Goal: Use online tool/utility: Utilize a website feature to perform a specific function

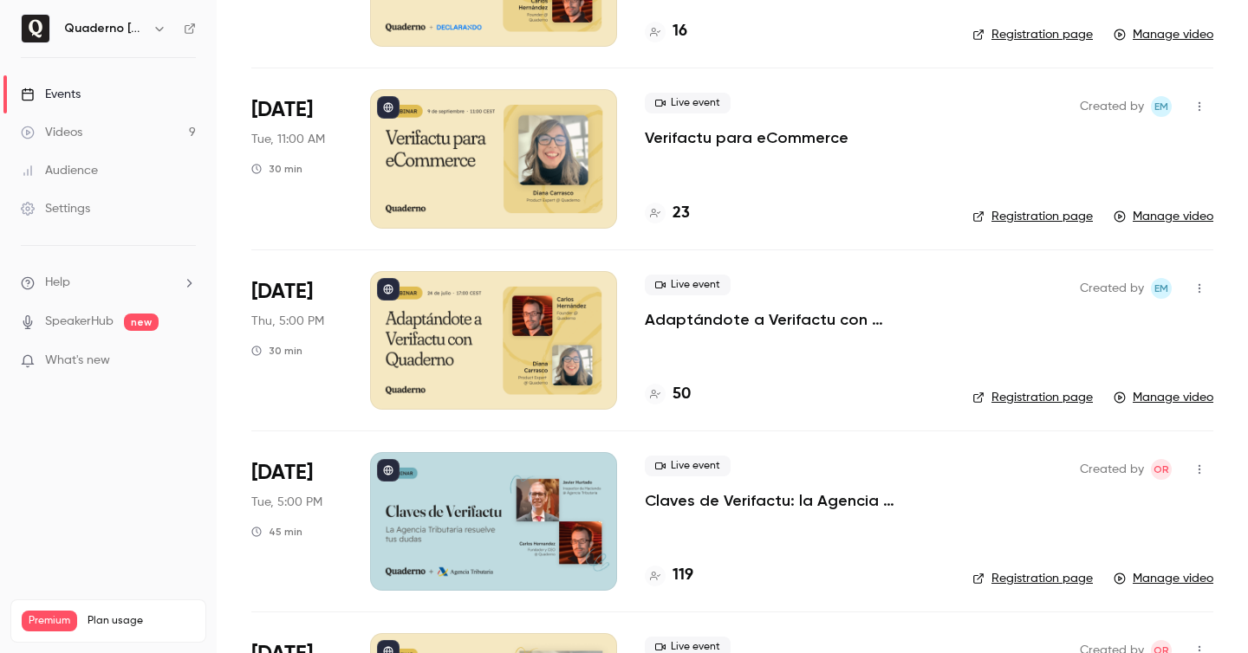
scroll to position [275, 0]
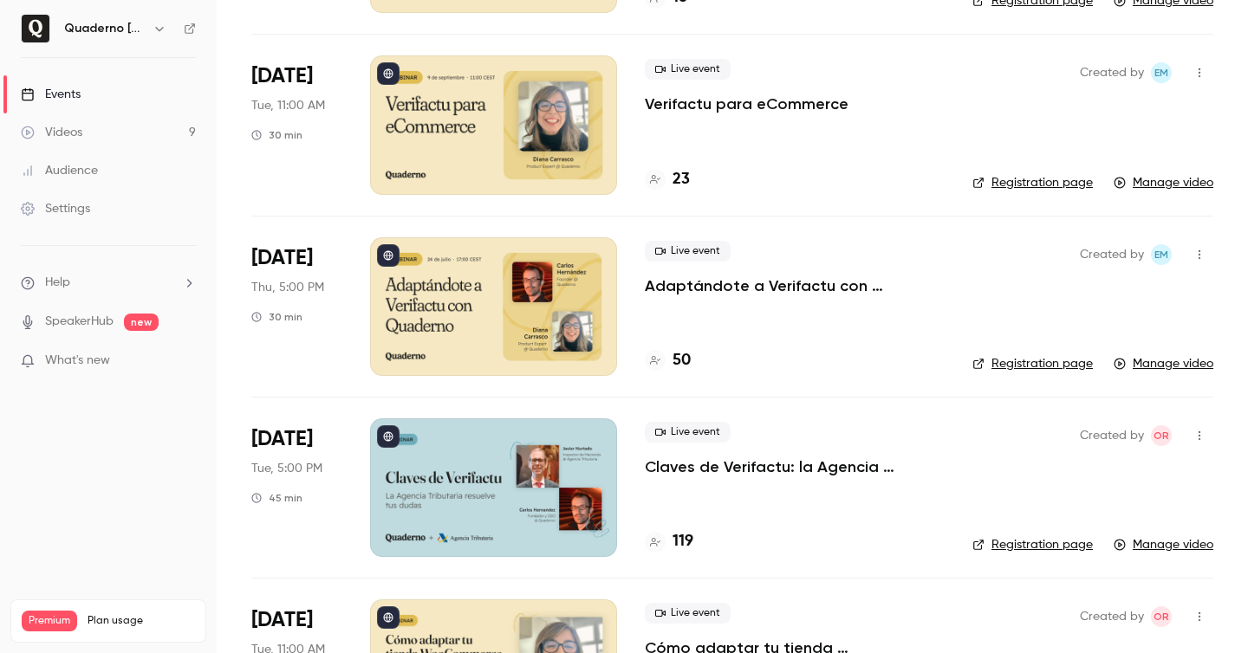
click at [1197, 437] on icon "button" at bounding box center [1199, 436] width 14 height 12
click at [912, 493] on div at bounding box center [624, 326] width 1248 height 653
click at [782, 475] on p "Claves de Verifactu: la Agencia Tributaria resuelve tus dudas" at bounding box center [795, 467] width 300 height 21
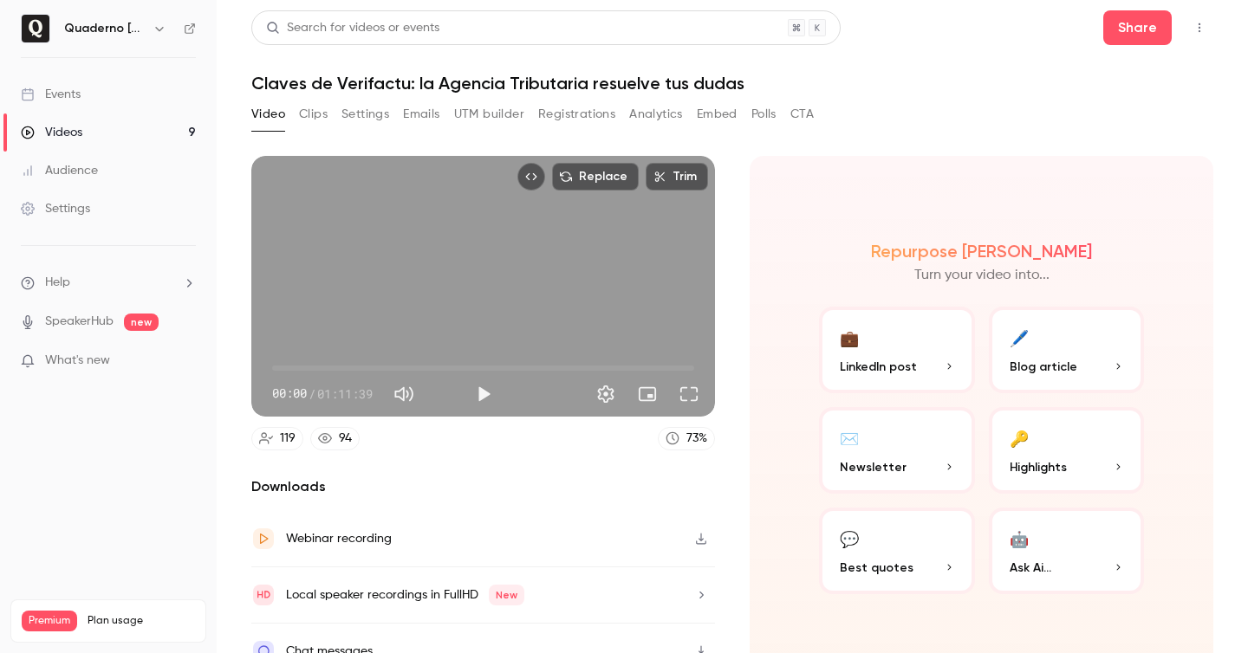
click at [1197, 22] on icon "Top Bar Actions" at bounding box center [1199, 28] width 14 height 12
click at [699, 125] on div at bounding box center [624, 326] width 1248 height 653
click at [519, 109] on button "UTM builder" at bounding box center [489, 115] width 70 height 28
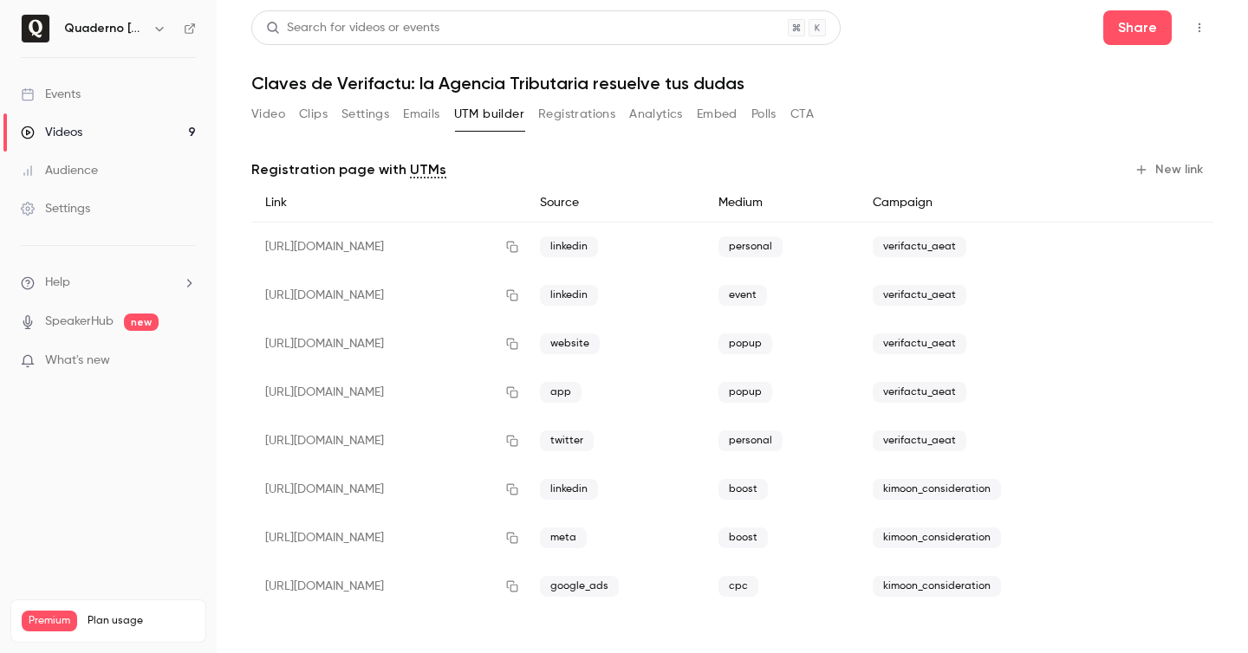
click at [1173, 171] on button "New link" at bounding box center [1170, 170] width 86 height 28
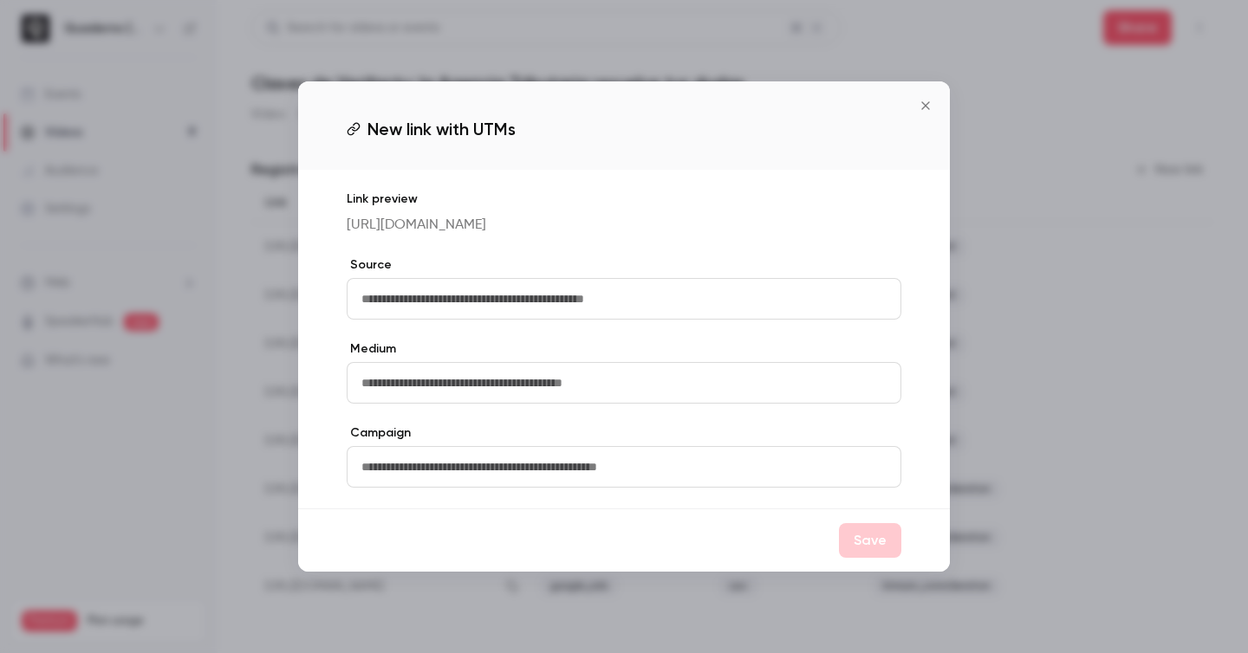
click at [472, 309] on input "text" at bounding box center [624, 299] width 554 height 42
type input "**********"
click at [455, 404] on input "text" at bounding box center [624, 383] width 554 height 42
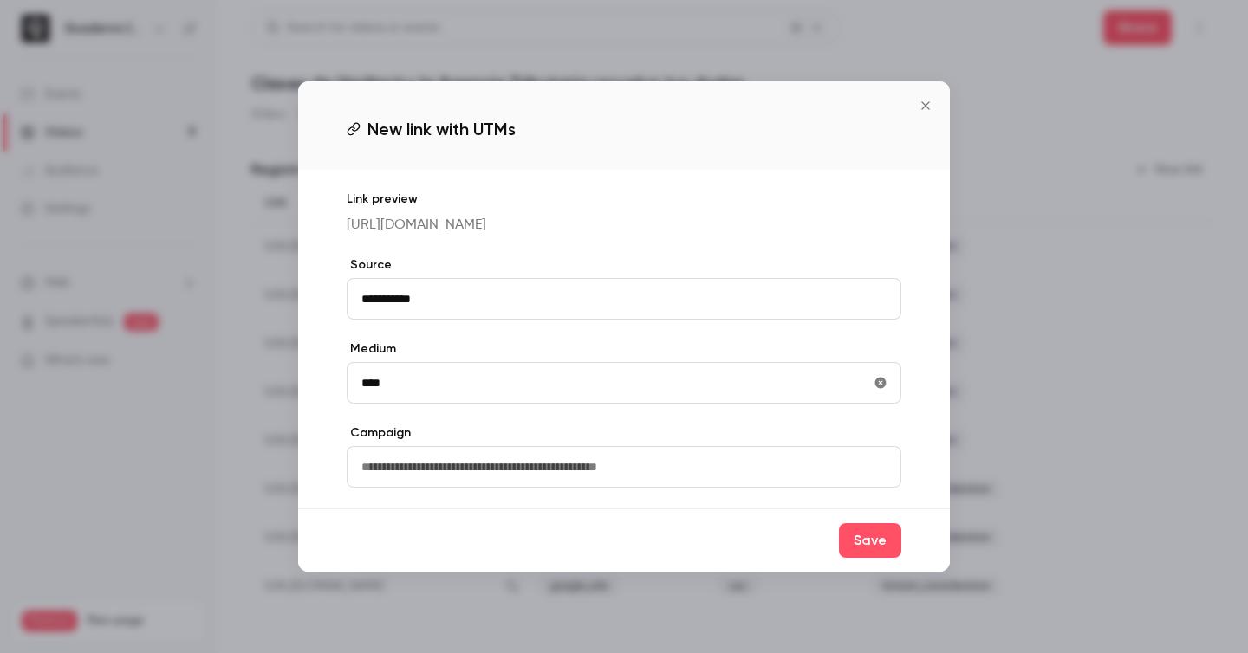
type input "****"
click at [473, 470] on input "text" at bounding box center [624, 467] width 554 height 42
type input "**********"
click at [865, 552] on button "Save" at bounding box center [870, 540] width 62 height 35
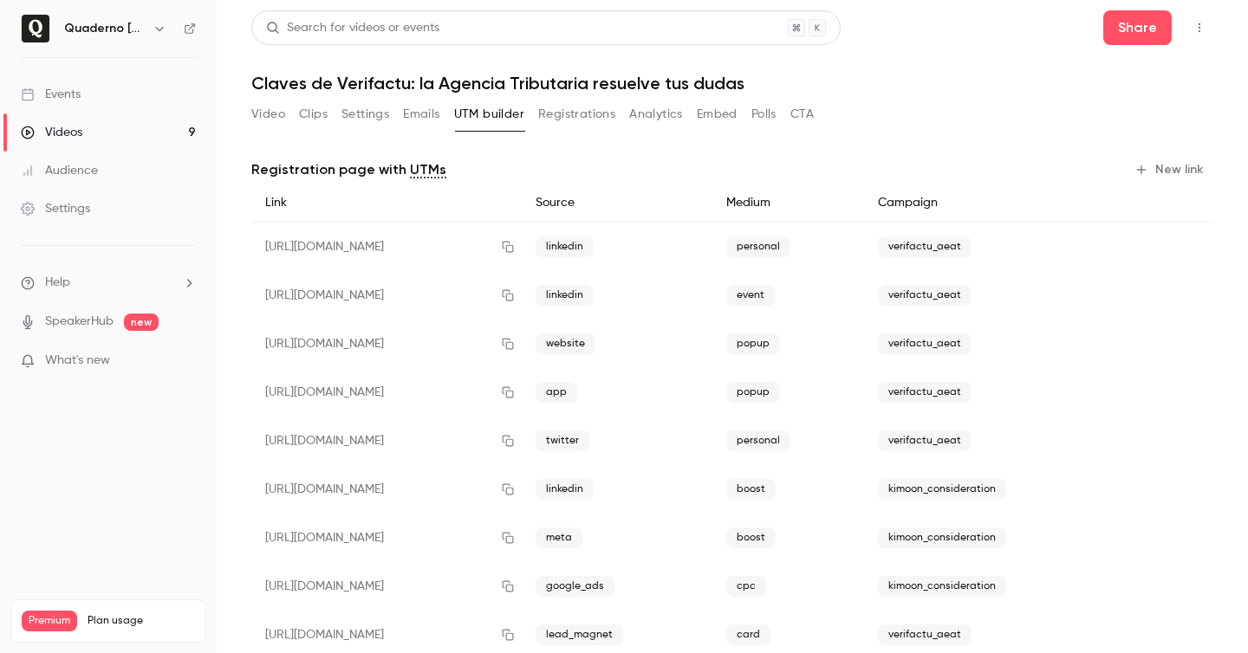
scroll to position [34, 0]
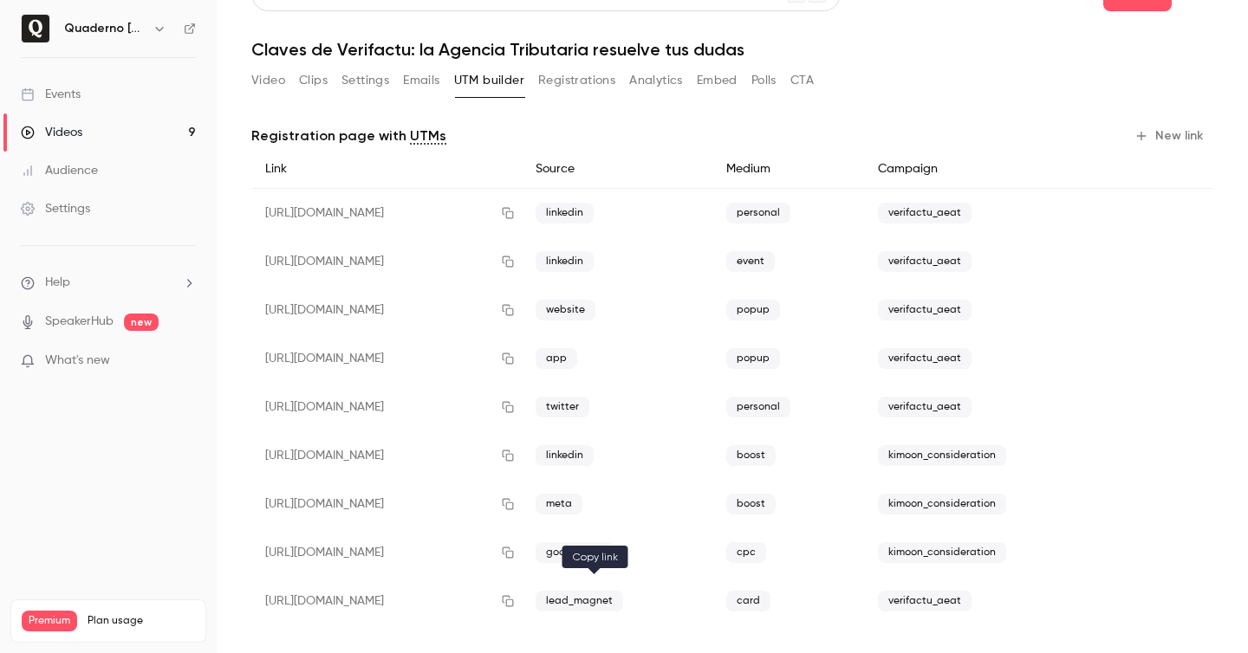
click at [515, 601] on icon "button" at bounding box center [508, 601] width 14 height 12
